Goal: Check status: Check status

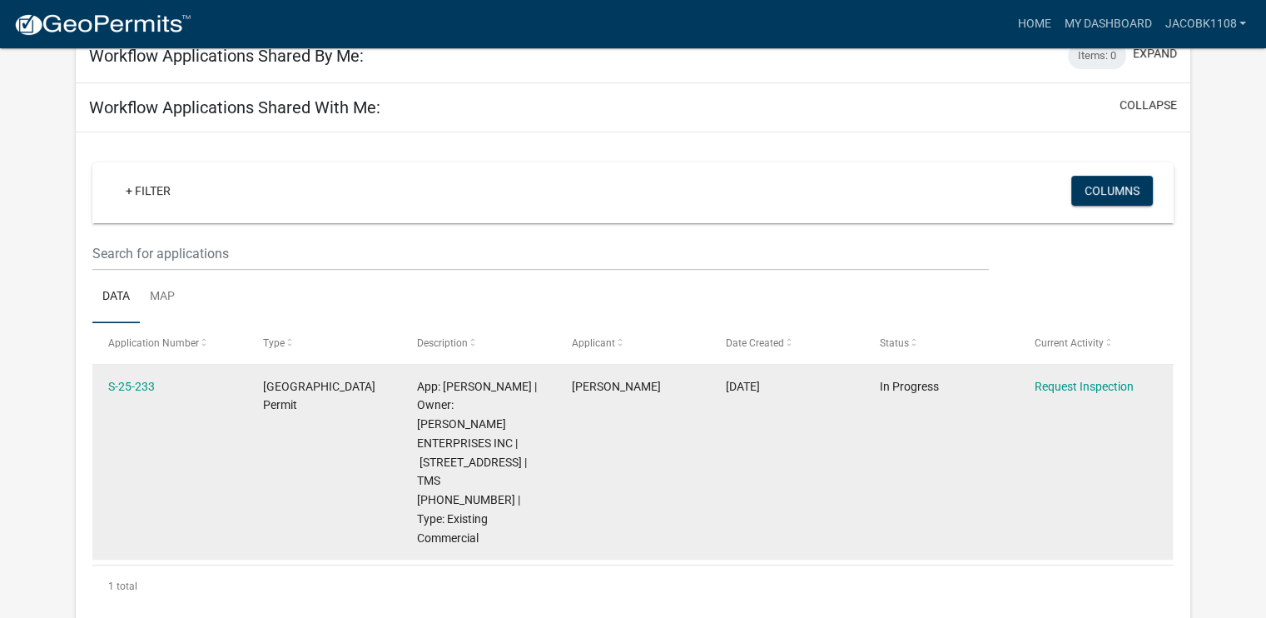
scroll to position [416, 0]
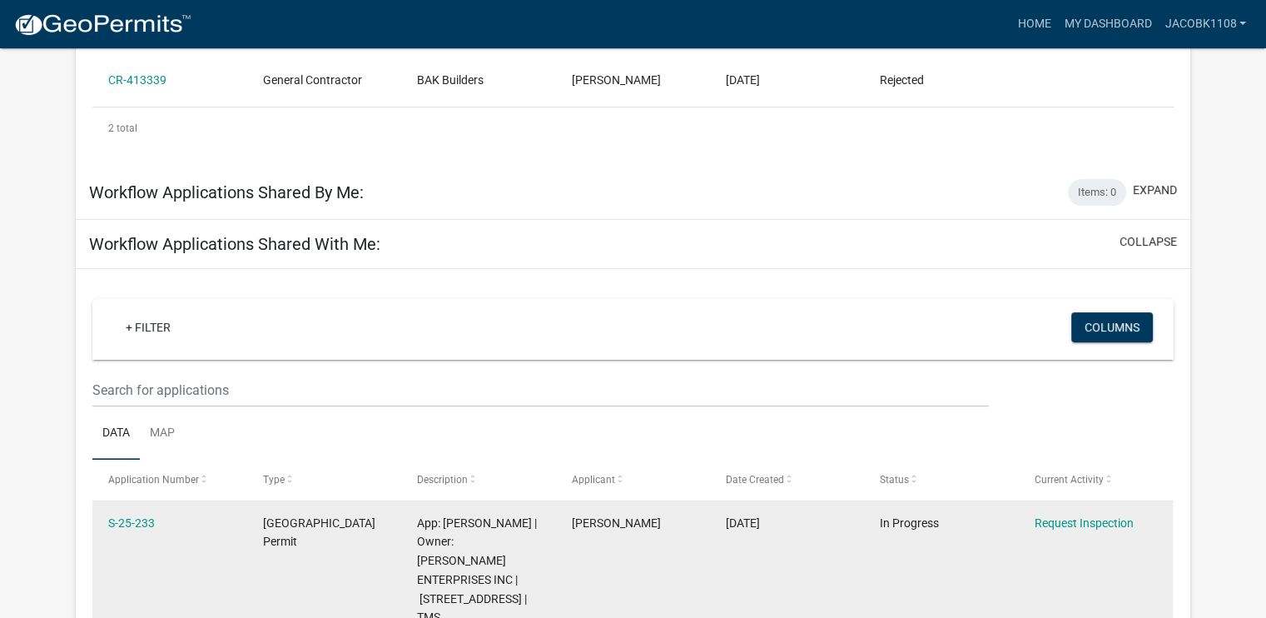
click at [831, 559] on datatable-body-cell "[DATE]" at bounding box center [787, 598] width 154 height 195
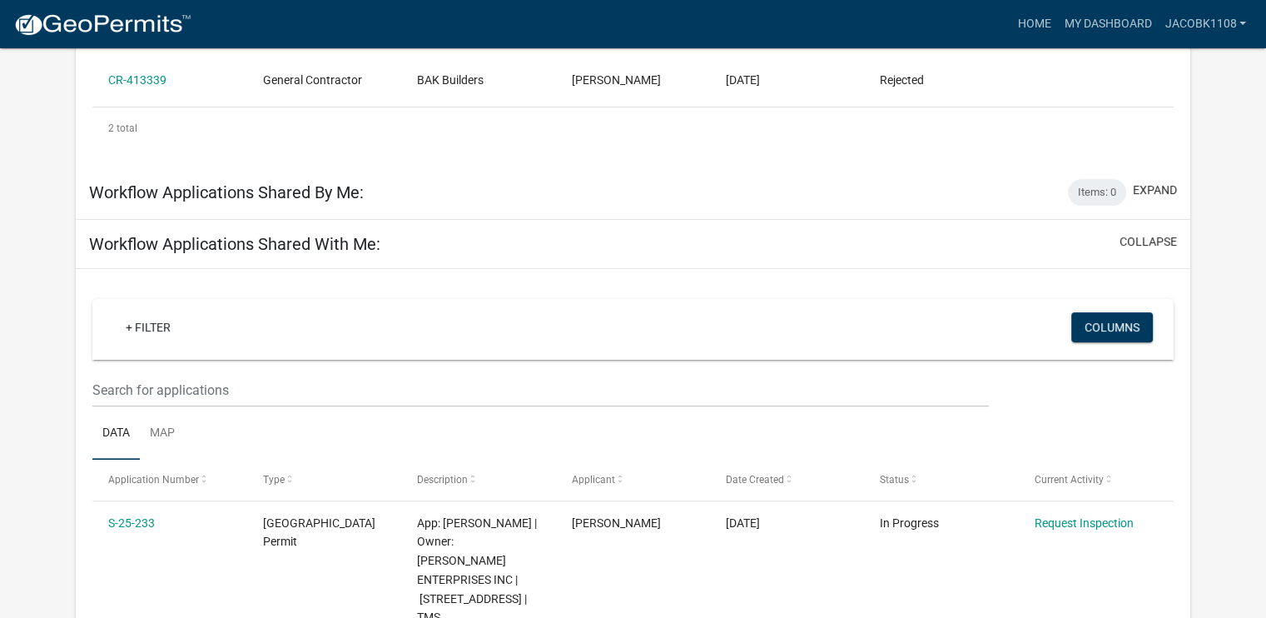
scroll to position [499, 0]
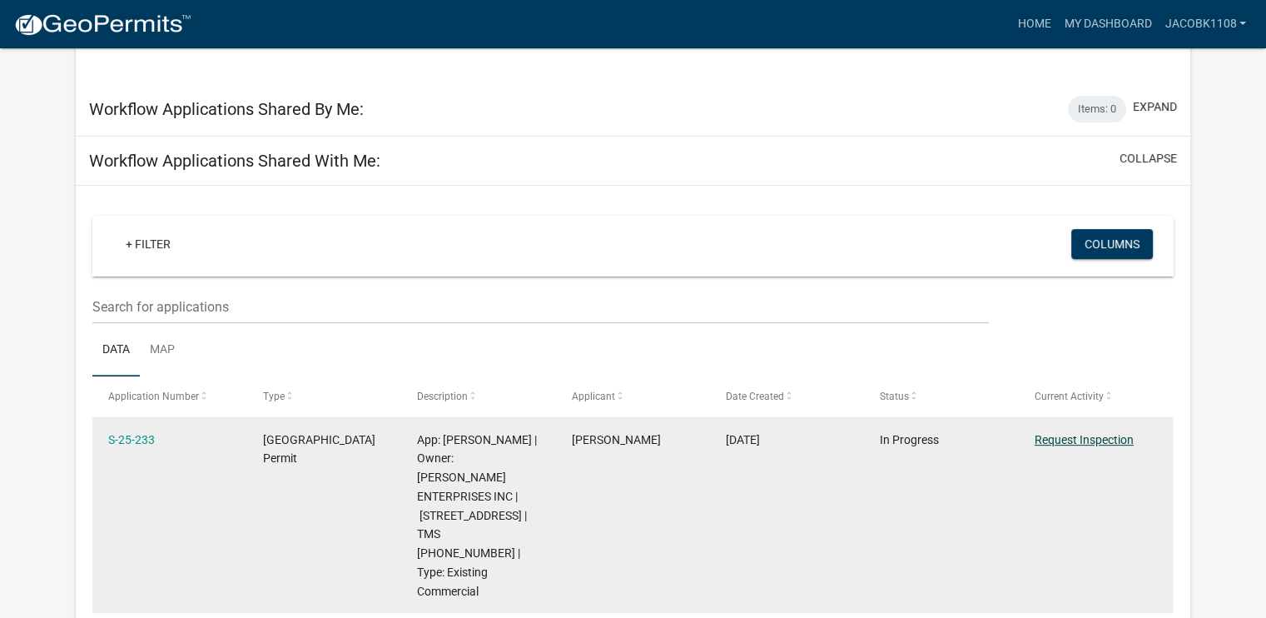
click at [1056, 440] on link "Request Inspection" at bounding box center [1084, 439] width 99 height 13
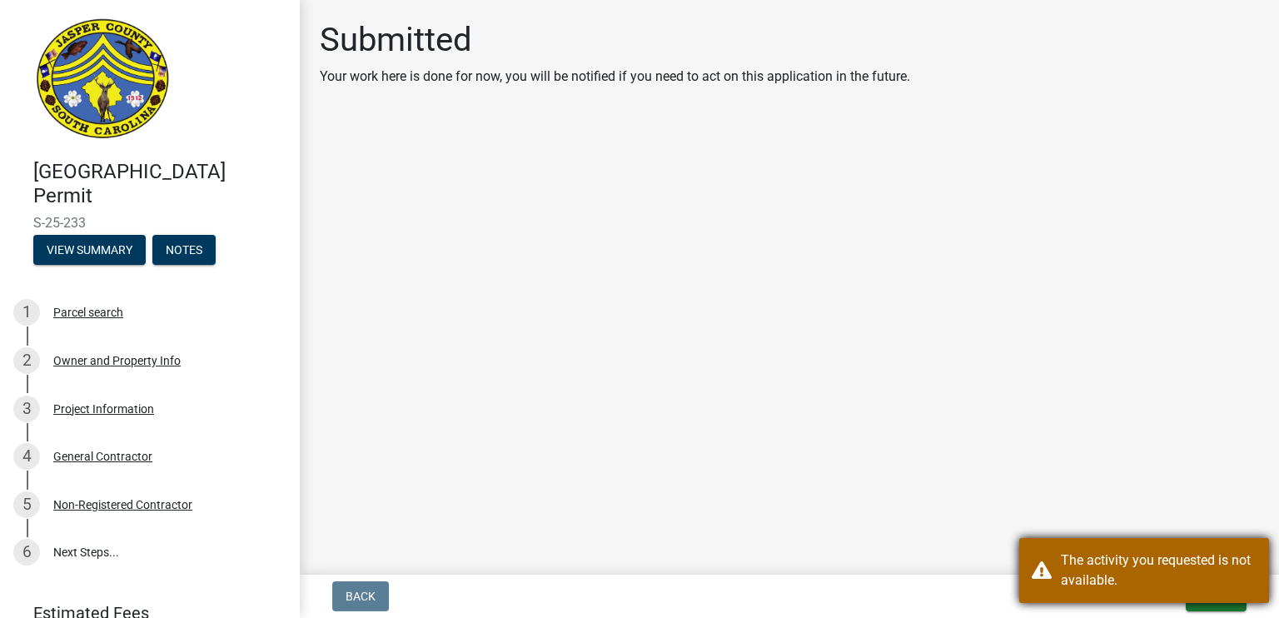
click at [1176, 563] on div "The activity you requested is not available." at bounding box center [1159, 570] width 196 height 40
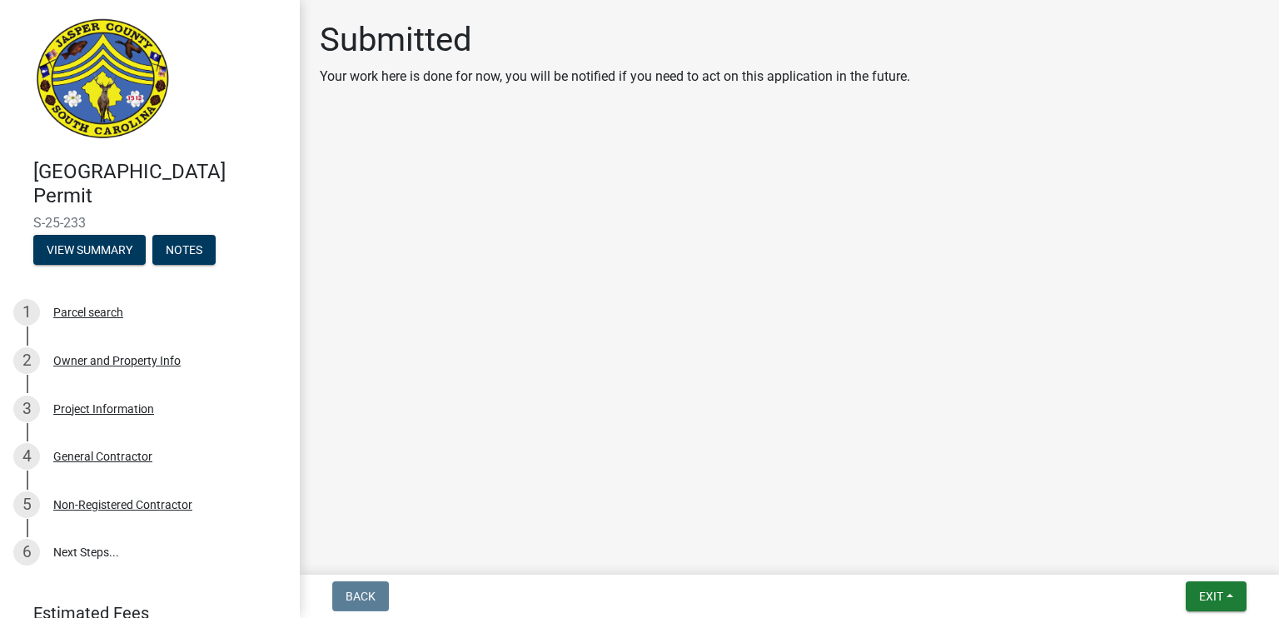
click at [1057, 457] on main "Submitted Your work here is done for now, you will be notified if you need to a…" at bounding box center [789, 284] width 979 height 568
click at [1191, 595] on button "Exit" at bounding box center [1215, 596] width 61 height 30
click at [1175, 547] on button "Save & Exit" at bounding box center [1180, 553] width 133 height 40
